Goal: Transaction & Acquisition: Purchase product/service

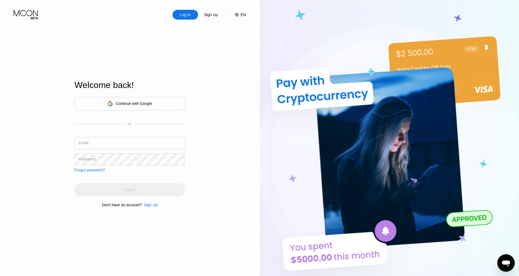
type input "[EMAIL_ADDRESS][DOMAIN_NAME]"
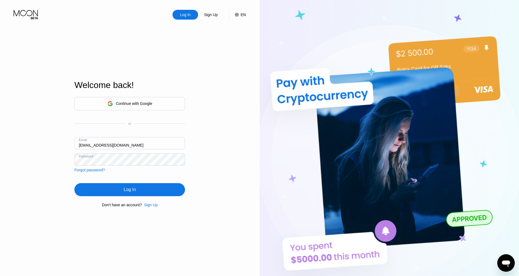
click at [143, 146] on input "[EMAIL_ADDRESS][DOMAIN_NAME]" at bounding box center [129, 143] width 111 height 12
click at [168, 183] on div "Continue with Google or Email [EMAIL_ADDRESS][DOMAIN_NAME] Password Forgot pass…" at bounding box center [129, 152] width 111 height 111
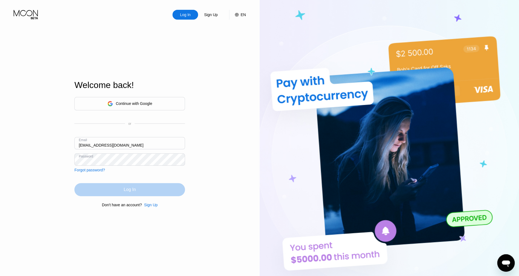
click at [154, 187] on div "Log In" at bounding box center [129, 189] width 111 height 13
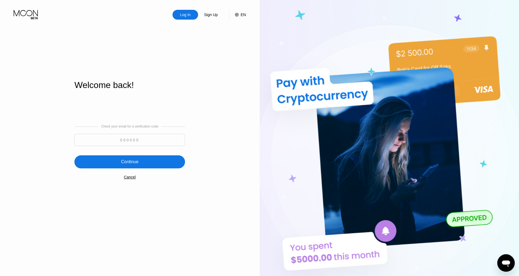
click at [143, 143] on input at bounding box center [129, 140] width 111 height 12
click at [129, 140] on input at bounding box center [129, 140] width 111 height 12
paste input "709156"
type input "709156"
click at [133, 158] on div "Continue" at bounding box center [129, 161] width 111 height 13
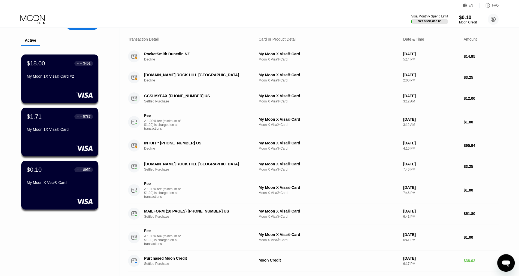
scroll to position [11, 0]
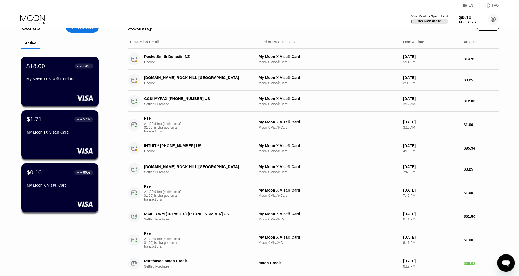
click at [67, 78] on div "My Moon 1X Visa® Card #2" at bounding box center [59, 79] width 67 height 4
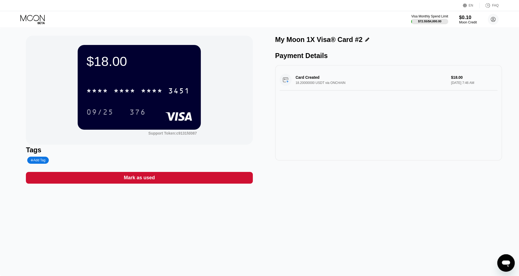
click at [83, 107] on div "$18.00 * * * * * * * * * * * * 3451 09/25 376" at bounding box center [139, 87] width 123 height 84
click at [102, 96] on div "* * * *" at bounding box center [97, 91] width 22 height 9
click at [32, 17] on icon at bounding box center [32, 20] width 25 height 10
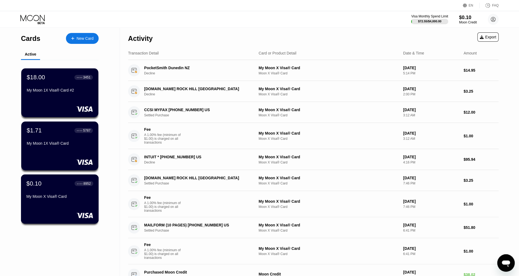
click at [51, 191] on div "$0.10 ● ● ● ● 8952 My Moon X Visa® Card" at bounding box center [59, 190] width 67 height 21
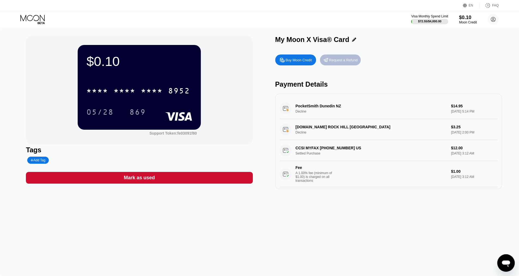
click at [340, 62] on div "Request a Refund" at bounding box center [343, 60] width 29 height 5
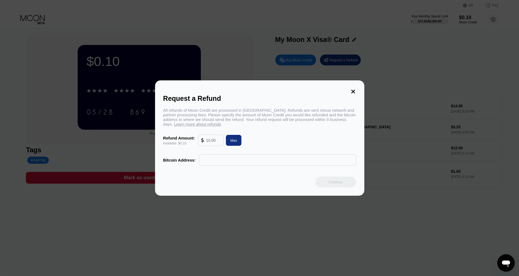
click at [204, 143] on div at bounding box center [203, 140] width 5 height 11
click at [356, 96] on div "Request a Refund" at bounding box center [259, 99] width 193 height 8
click at [354, 92] on icon at bounding box center [353, 92] width 6 height 6
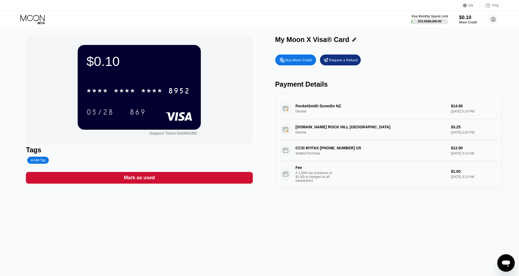
click at [350, 116] on div "PocketSmith Dunedin NZ Decline $14.95 [DATE] 5:14 PM" at bounding box center [389, 108] width 218 height 21
click at [287, 155] on div "CCSI MYFAX [PHONE_NUMBER] US Settled Purchase $12.00 [DATE] 3:12 AM Fee A 1.00%…" at bounding box center [389, 163] width 218 height 47
click at [433, 147] on div "CCSI MYFAX [PHONE_NUMBER] US Settled Purchase $12.00 [DATE] 3:12 AM Fee A 1.00%…" at bounding box center [389, 163] width 218 height 47
click at [445, 181] on div "Fee A 1.00% fee (minimum of $1.00) is charged on all transactions $1.00 [DATE] …" at bounding box center [389, 174] width 218 height 26
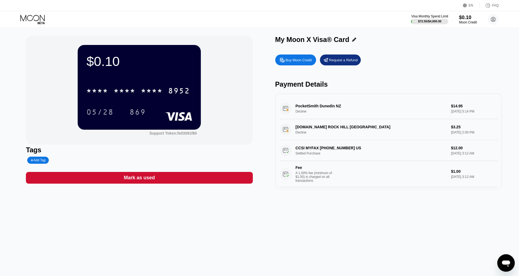
click at [445, 181] on div "Fee A 1.00% fee (minimum of $1.00) is charged on all transactions $1.00 [DATE] …" at bounding box center [389, 174] width 218 height 26
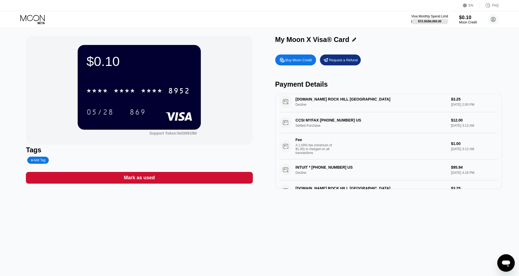
scroll to position [29, 0]
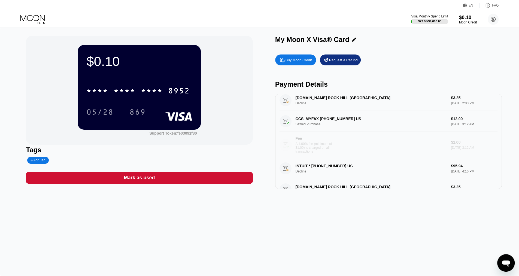
click at [443, 157] on div "Fee A 1.00% fee (minimum of $1.00) is charged on all transactions $1.00 [DATE] …" at bounding box center [389, 145] width 218 height 26
click at [299, 61] on div "Buy Moon Credit" at bounding box center [299, 60] width 26 height 5
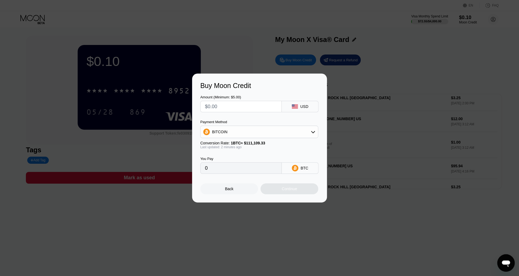
click at [247, 103] on input "text" at bounding box center [241, 106] width 72 height 11
click at [250, 127] on div "BITCOIN" at bounding box center [259, 131] width 117 height 11
click at [248, 155] on div "USDT on TRON" at bounding box center [259, 158] width 115 height 11
type input "0.00"
click at [240, 112] on div "Amount (Minimum: $5.00) USD Payment Method USDT on TRON Conversion Rate: 1 USDT…" at bounding box center [259, 132] width 119 height 84
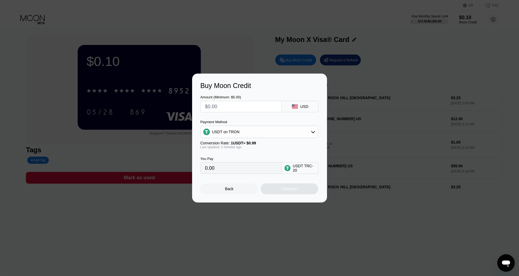
click at [238, 107] on input "text" at bounding box center [241, 106] width 72 height 11
click at [423, 135] on div "Buy Moon Credit Amount (Minimum: $5.00) USD Payment Method USDT on TRON Convers…" at bounding box center [259, 138] width 519 height 129
click at [251, 174] on input "0.00" at bounding box center [241, 168] width 72 height 11
click at [242, 104] on input "text" at bounding box center [241, 106] width 72 height 11
click at [225, 106] on input "text" at bounding box center [241, 106] width 72 height 11
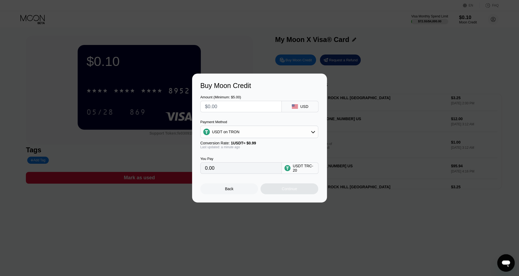
type input "$5"
type input "5.05"
type input "$50"
type input "50.51"
type input "$50"
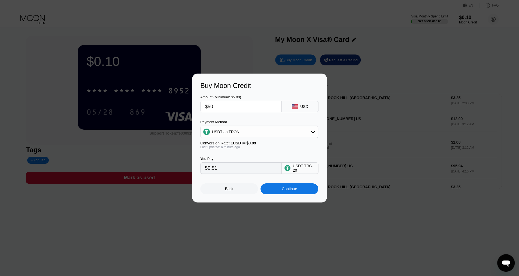
click at [287, 191] on div "Continue" at bounding box center [289, 189] width 15 height 4
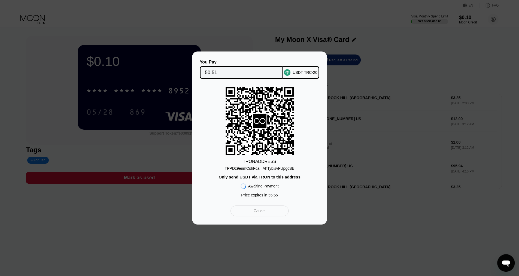
click at [287, 192] on div "TRON ADDRESS TPPDz9enmCshFca...AhTybisvFUpgcSE Only send USDT via TRON to this …" at bounding box center [259, 143] width 119 height 113
click at [260, 142] on icon at bounding box center [260, 121] width 68 height 67
click at [259, 114] on icon at bounding box center [260, 121] width 14 height 14
click at [267, 171] on div "TRON ADDRESS TPPDz9enmCshFca...AhTybisvFUpgcSE Only send USDT via TRON to this …" at bounding box center [259, 143] width 119 height 113
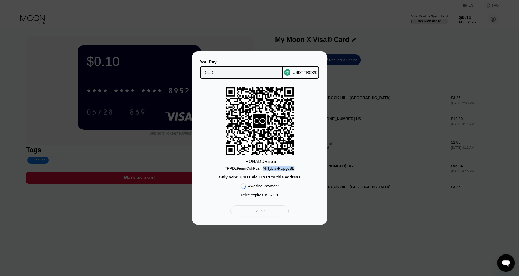
click at [267, 171] on div "TRON ADDRESS TPPDz9enmCshFca...AhTybisvFUpgcSE Only send USDT via TRON to this …" at bounding box center [259, 143] width 119 height 113
click at [266, 170] on div "TPPDz9enmCshFca...AhTybisvFUpgcSE" at bounding box center [260, 168] width 70 height 4
click at [258, 166] on div "TPPDz9enmCshFca...AhTybisvFUpgcSE" at bounding box center [260, 168] width 70 height 4
click at [291, 222] on div "You Pay 50.51 USDT TRC-20 TRON ADDRESS TPPDz9enmCshFca...AhTybisvFUpgcSE Only s…" at bounding box center [259, 138] width 135 height 173
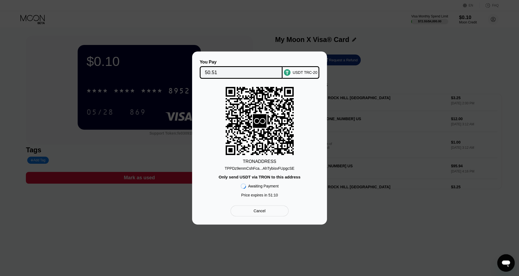
click at [310, 151] on div "TRON ADDRESS TPPDz9enmCshFca...AhTybisvFUpgcSE Only send USDT via TRON to this …" at bounding box center [259, 143] width 119 height 113
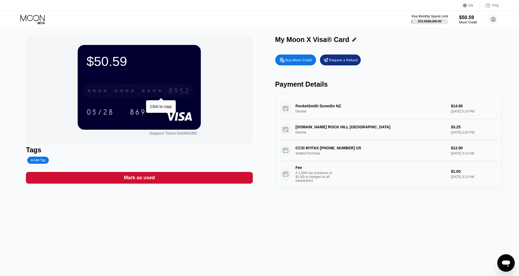
click at [177, 92] on div "8952" at bounding box center [179, 91] width 22 height 9
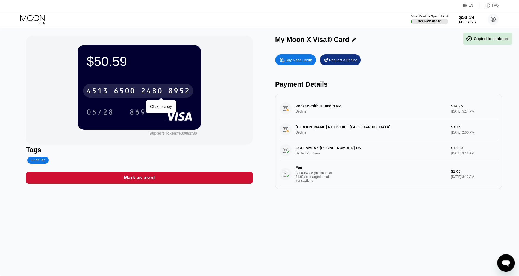
click at [177, 92] on div "8952" at bounding box center [179, 91] width 22 height 9
click at [165, 83] on div "* * * * * * * * * * * * 8952 Click to copy" at bounding box center [139, 89] width 106 height 19
click at [161, 90] on div "* * * *" at bounding box center [152, 91] width 22 height 9
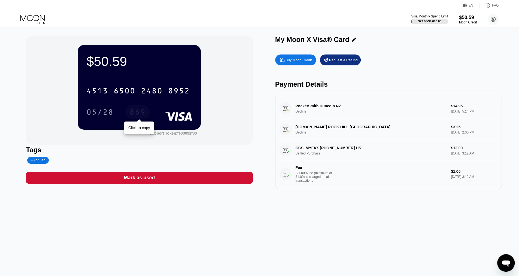
click at [135, 108] on div "869" at bounding box center [137, 112] width 25 height 14
